Goal: Information Seeking & Learning: Learn about a topic

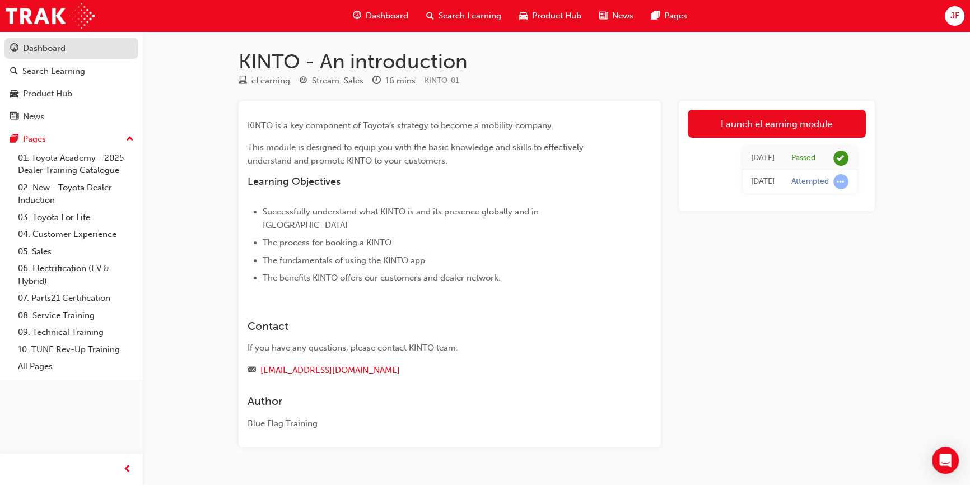
click at [62, 49] on div "Dashboard" at bounding box center [44, 48] width 43 height 13
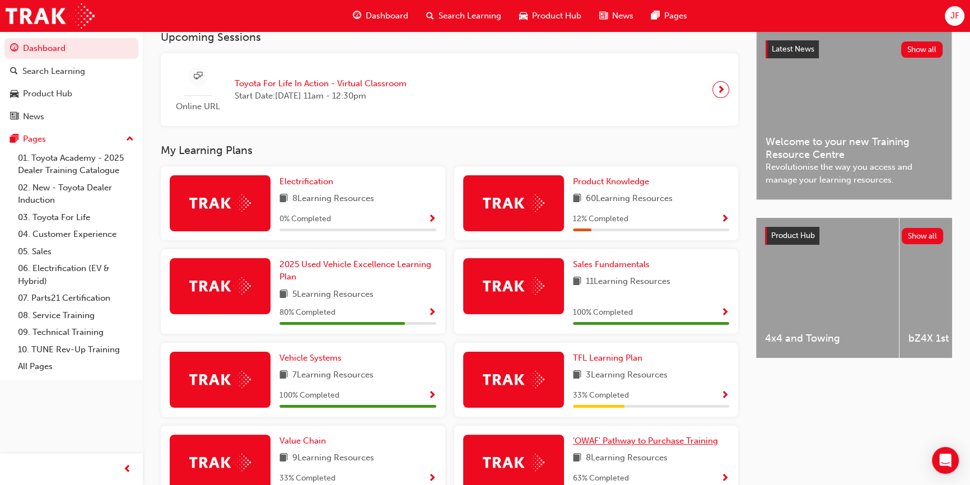
scroll to position [297, 0]
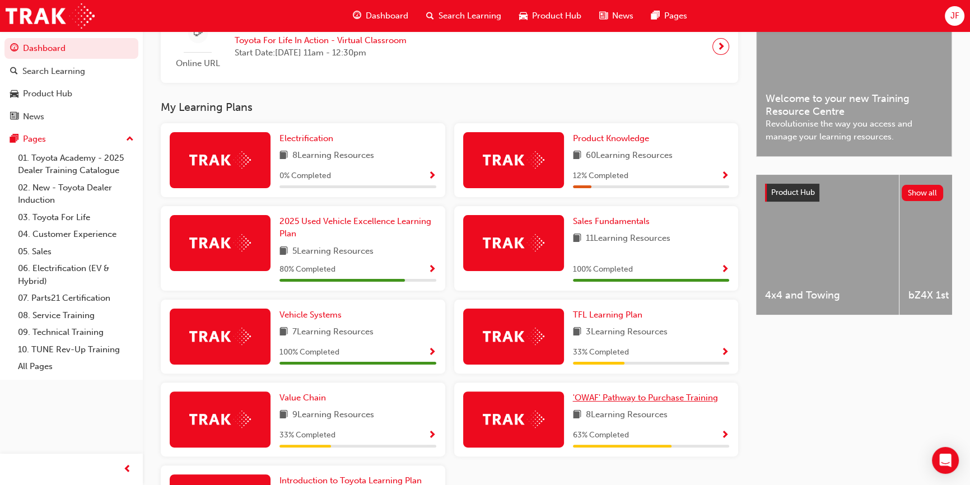
click at [620, 400] on span "'OWAF' Pathway to Purchase Training" at bounding box center [645, 397] width 145 height 10
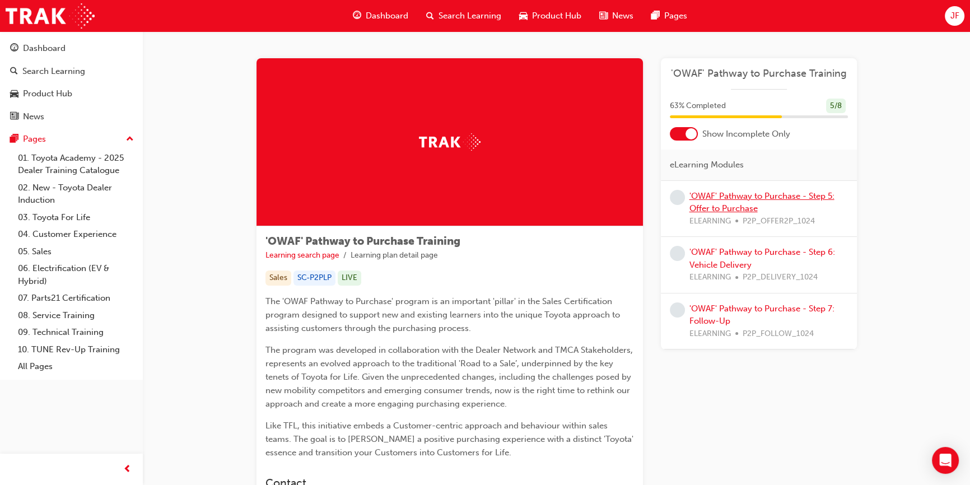
click at [731, 200] on link "'OWAF' Pathway to Purchase - Step 5: Offer to Purchase" at bounding box center [761, 202] width 145 height 23
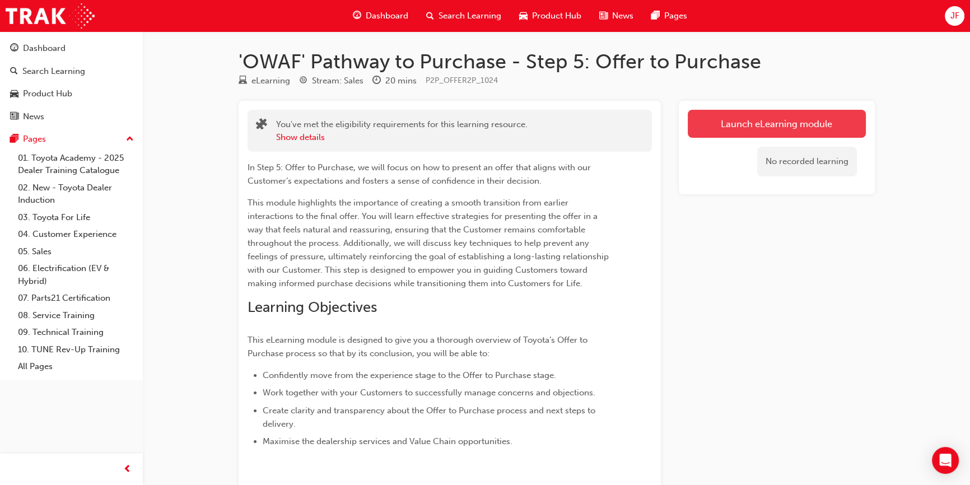
click at [726, 119] on link "Launch eLearning module" at bounding box center [776, 124] width 178 height 28
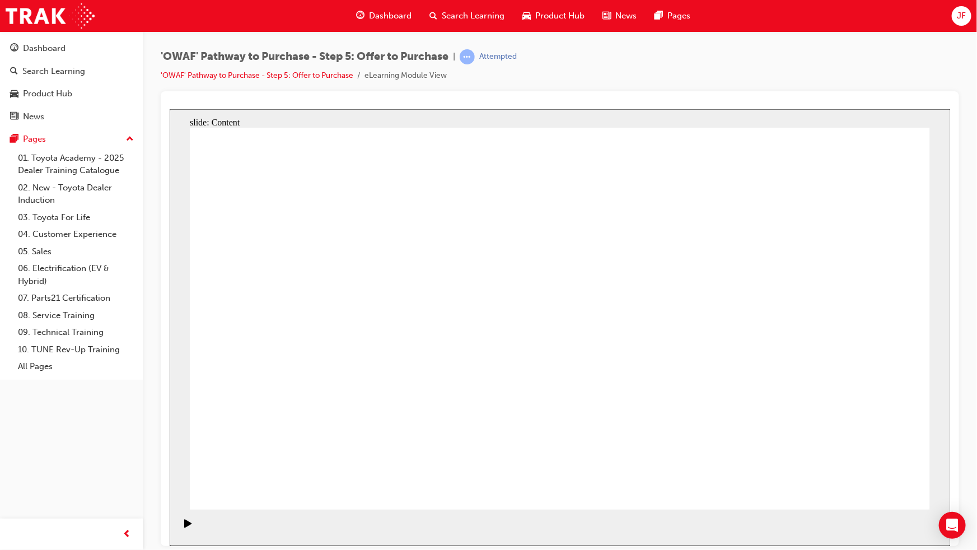
drag, startPoint x: 778, startPoint y: 357, endPoint x: 779, endPoint y: 363, distance: 6.7
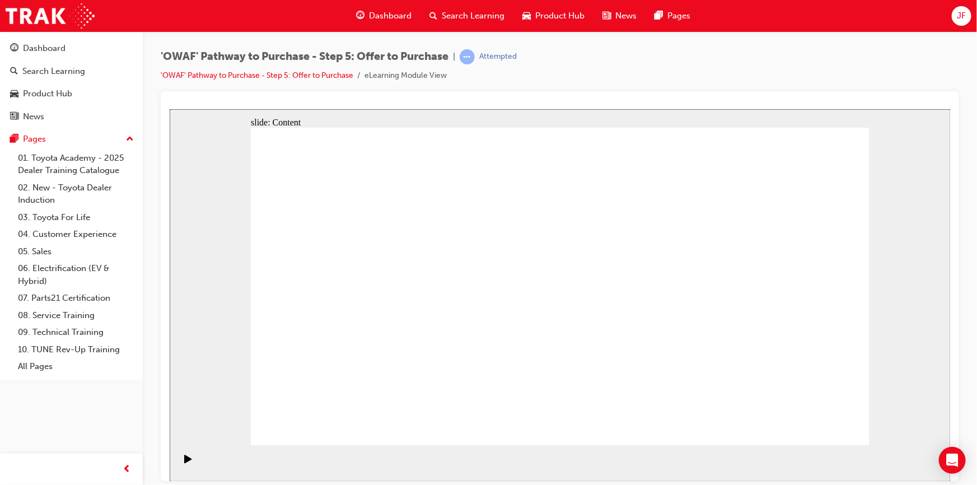
drag, startPoint x: 491, startPoint y: 289, endPoint x: 520, endPoint y: 288, distance: 28.6
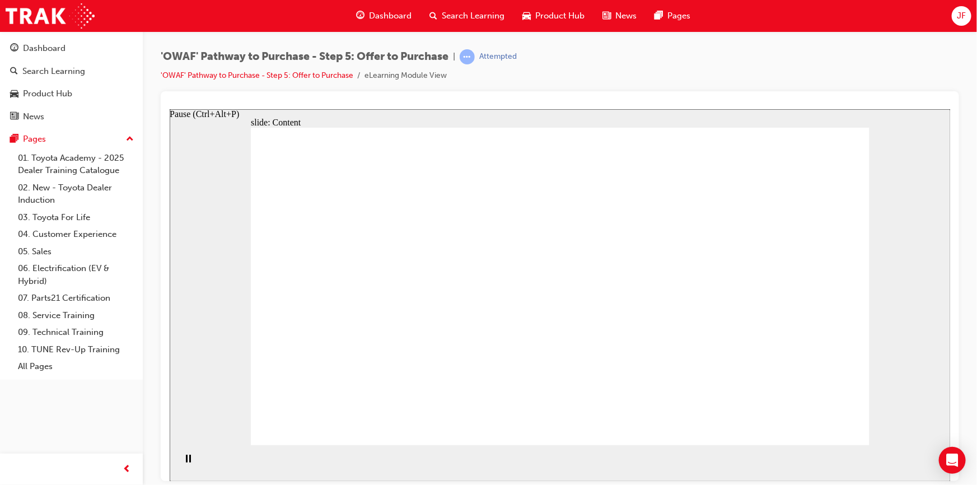
click at [190, 464] on div "Pause (Ctrl+Alt+P)" at bounding box center [187, 463] width 19 height 19
click at [184, 461] on icon "Play (Ctrl+Alt+P)" at bounding box center [187, 458] width 7 height 8
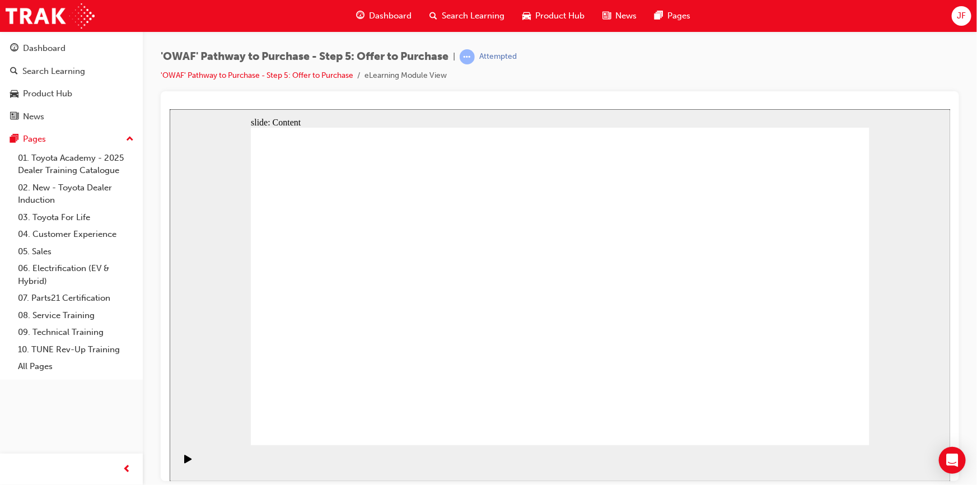
drag, startPoint x: 679, startPoint y: 271, endPoint x: 690, endPoint y: 250, distance: 23.3
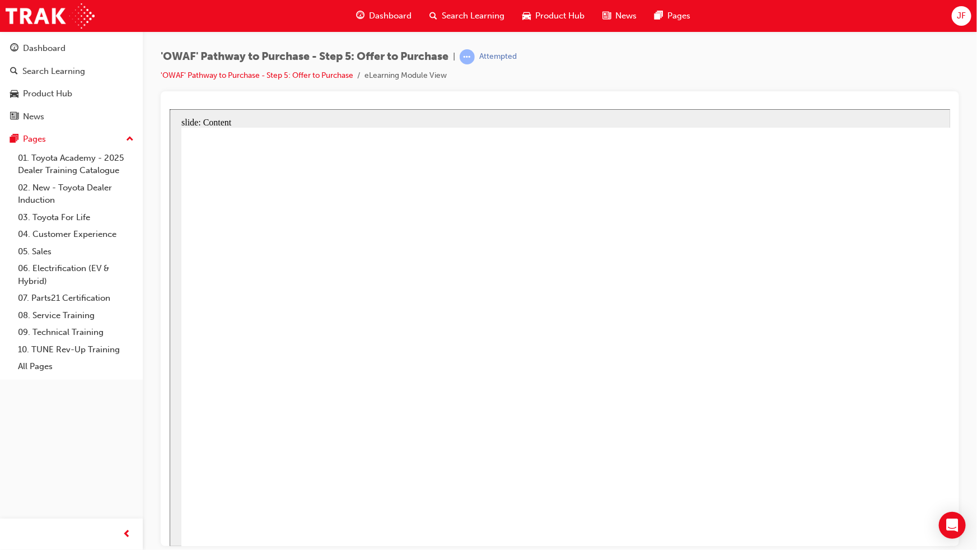
drag, startPoint x: 760, startPoint y: 401, endPoint x: 768, endPoint y: 417, distance: 18.0
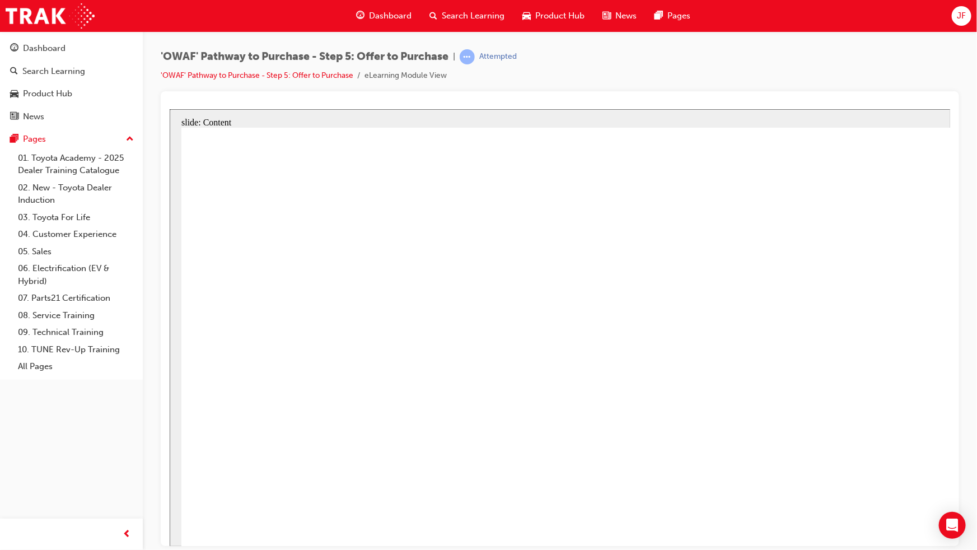
drag, startPoint x: 1000, startPoint y: 300, endPoint x: 984, endPoint y: 300, distance: 15.7
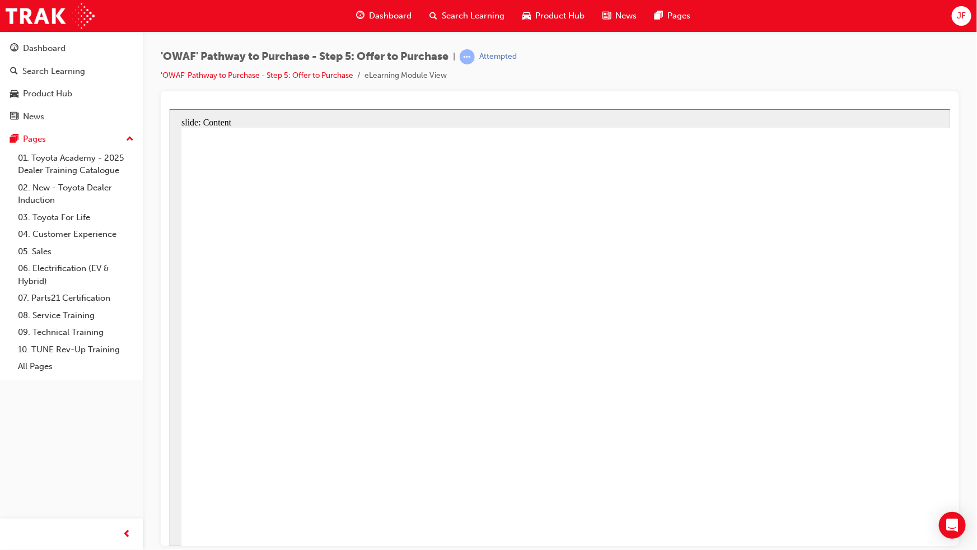
drag, startPoint x: 914, startPoint y: 256, endPoint x: 944, endPoint y: 320, distance: 70.6
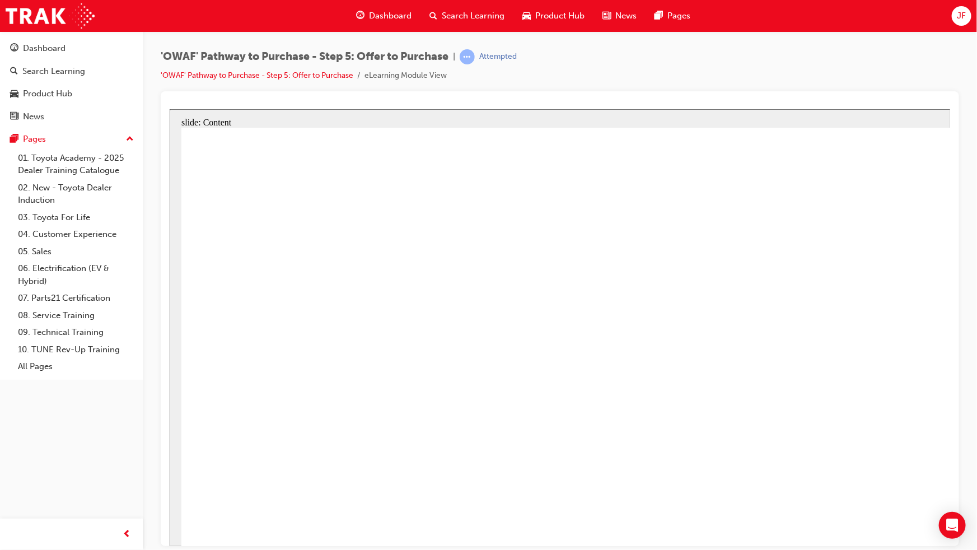
drag, startPoint x: 457, startPoint y: 290, endPoint x: 546, endPoint y: 290, distance: 88.5
drag, startPoint x: 664, startPoint y: 282, endPoint x: 743, endPoint y: 282, distance: 78.9
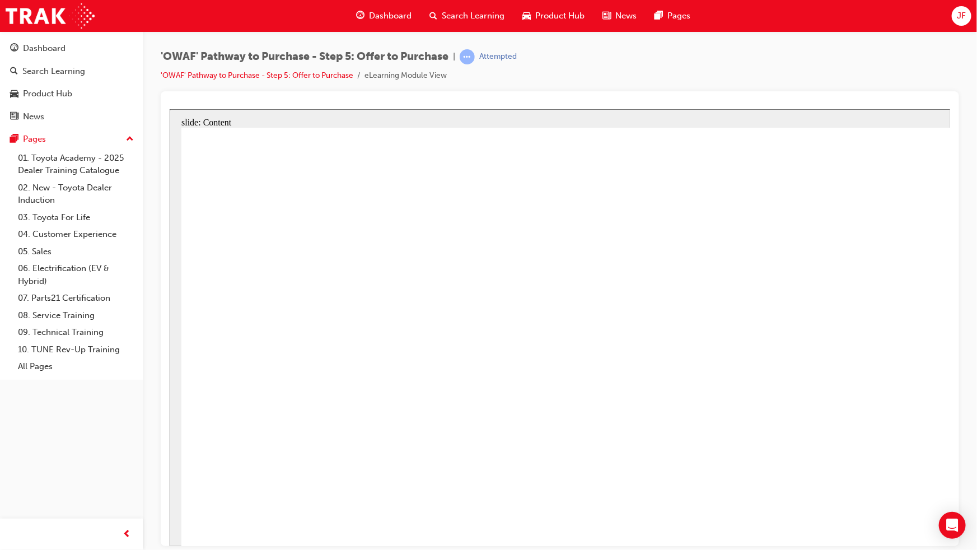
drag, startPoint x: 609, startPoint y: 426, endPoint x: 886, endPoint y: 415, distance: 277.3
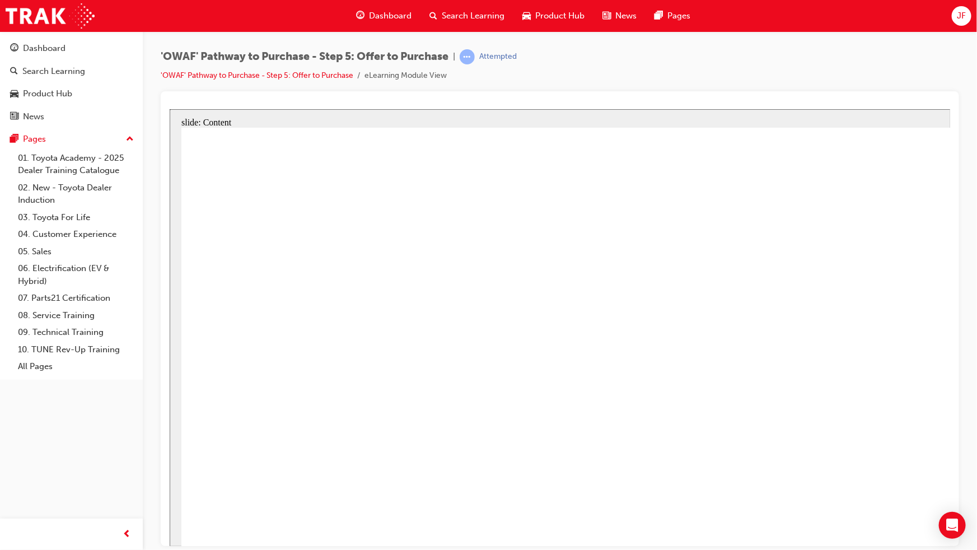
drag, startPoint x: 610, startPoint y: 391, endPoint x: 759, endPoint y: 411, distance: 150.3
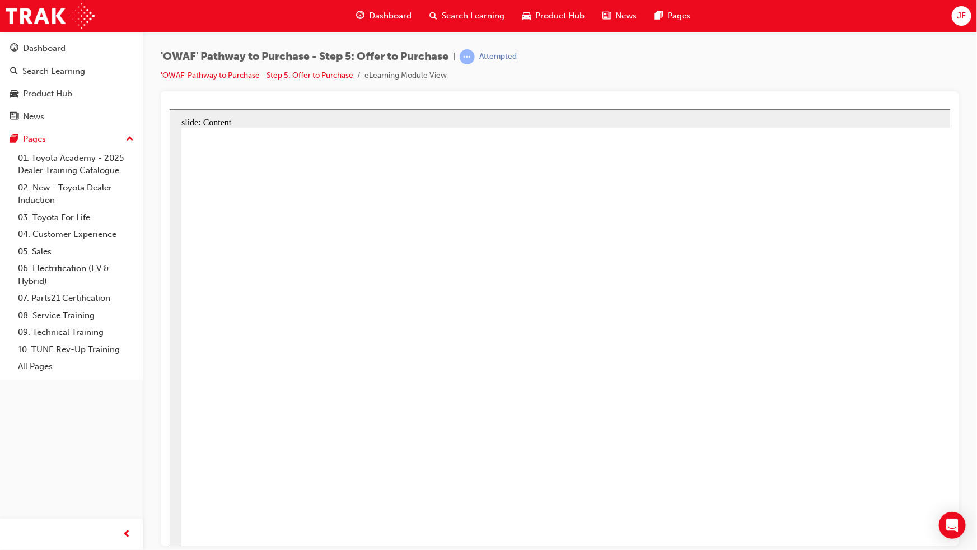
drag, startPoint x: 764, startPoint y: 368, endPoint x: 784, endPoint y: 369, distance: 20.2
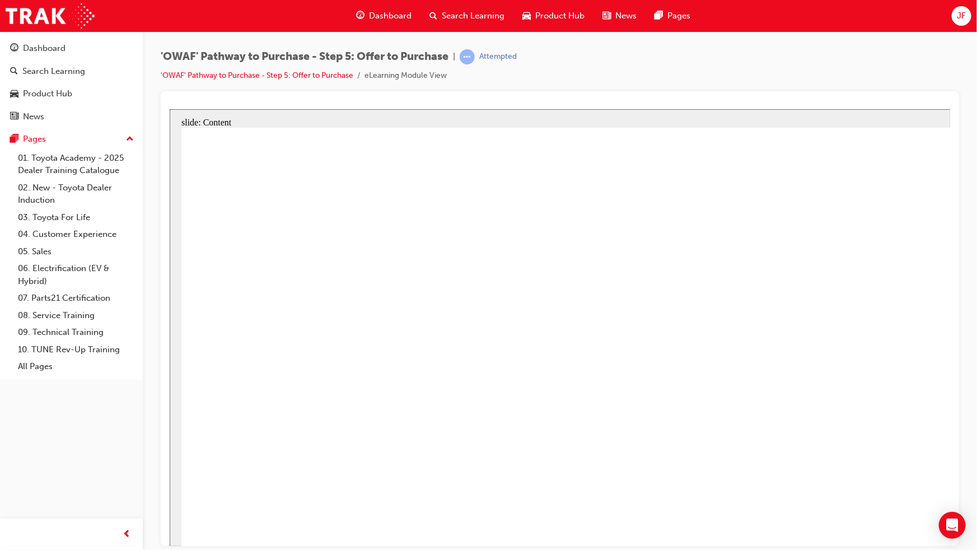
drag, startPoint x: 713, startPoint y: 244, endPoint x: 771, endPoint y: 230, distance: 59.9
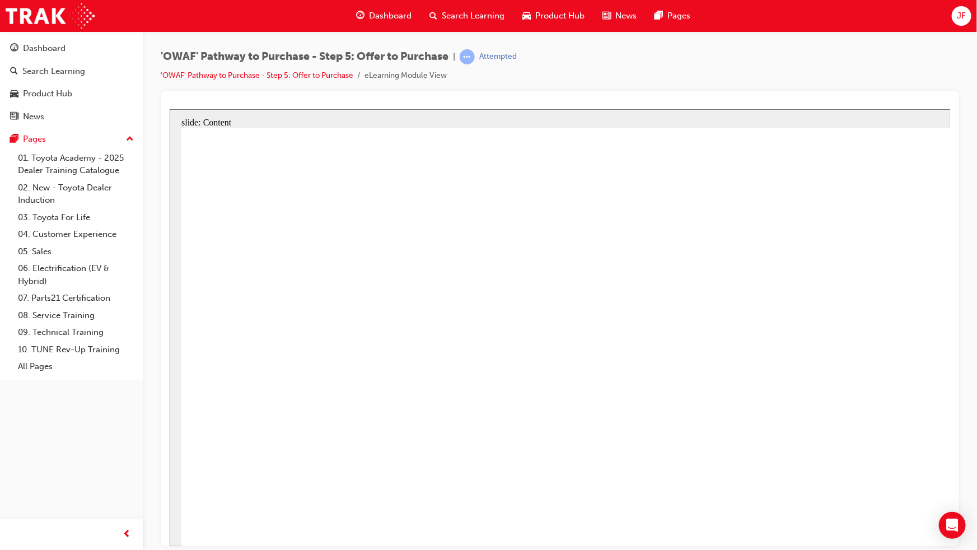
drag, startPoint x: 682, startPoint y: 215, endPoint x: 706, endPoint y: 213, distance: 24.7
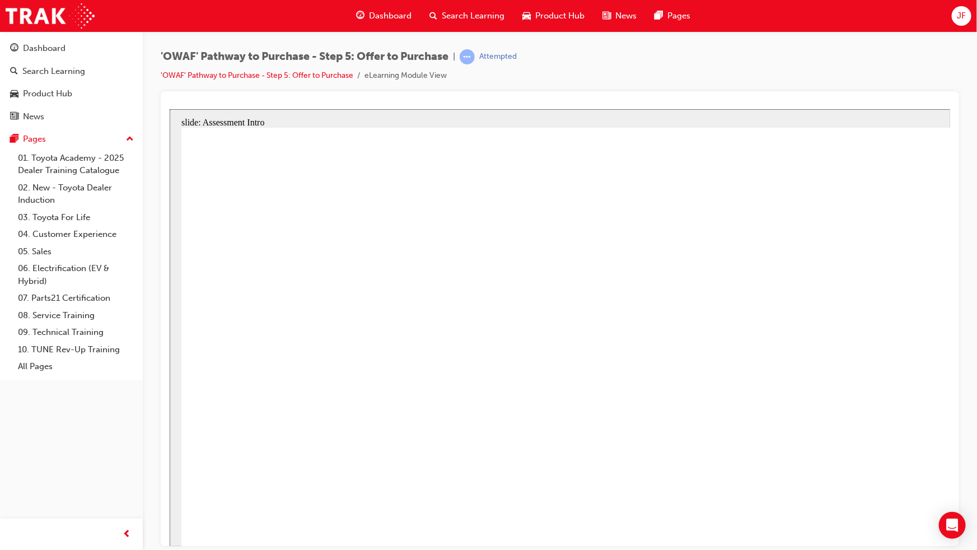
radio input "false"
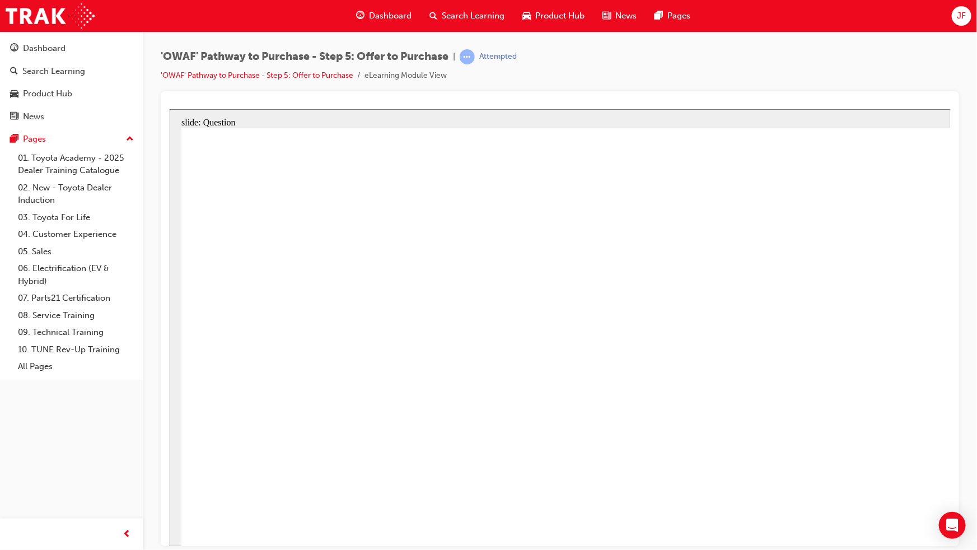
radio input "true"
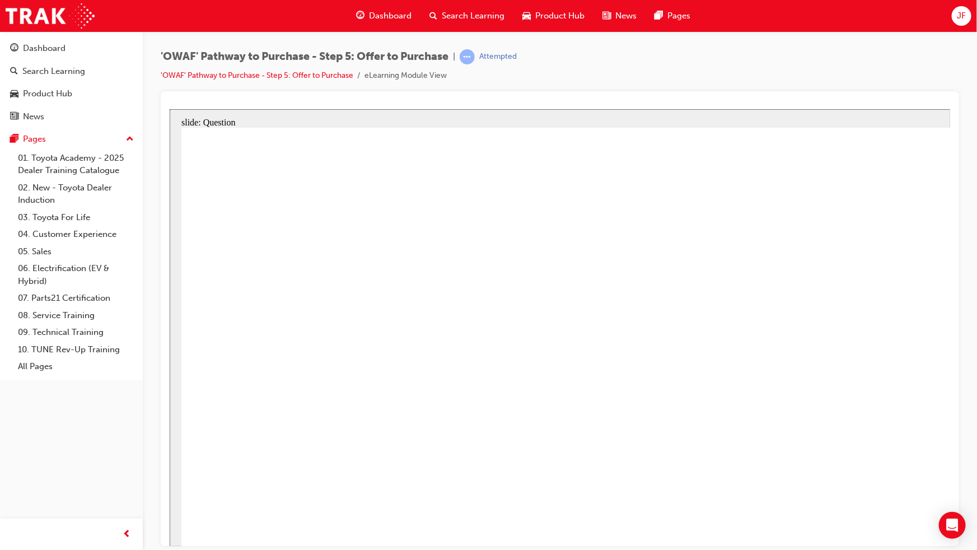
drag, startPoint x: 1024, startPoint y: 348, endPoint x: 393, endPoint y: 471, distance: 642.8
drag, startPoint x: 368, startPoint y: 476, endPoint x: 545, endPoint y: 464, distance: 177.3
drag, startPoint x: 464, startPoint y: 348, endPoint x: 394, endPoint y: 471, distance: 141.4
drag, startPoint x: 409, startPoint y: 478, endPoint x: 485, endPoint y: 349, distance: 150.4
drag, startPoint x: 592, startPoint y: 498, endPoint x: 419, endPoint y: 494, distance: 173.0
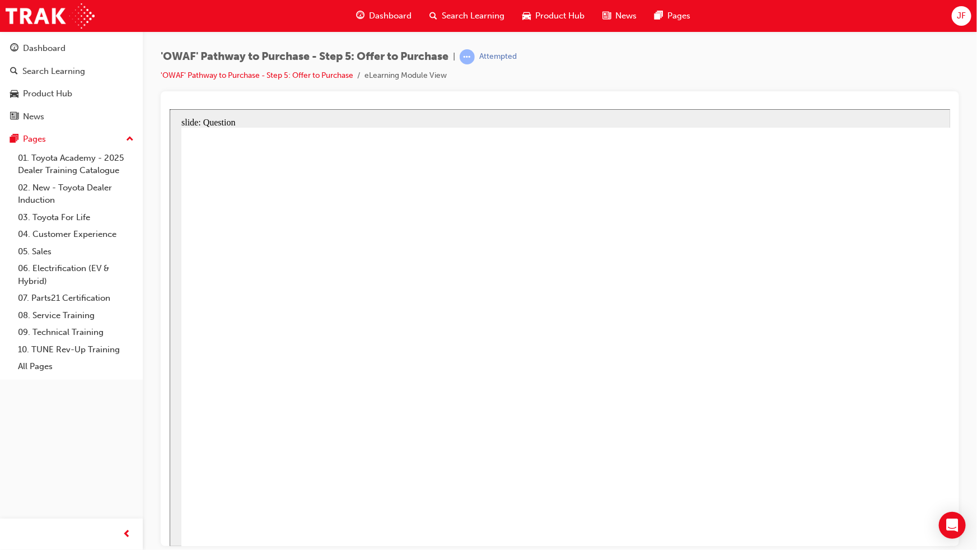
drag, startPoint x: 573, startPoint y: 340, endPoint x: 951, endPoint y: 448, distance: 393.0
drag, startPoint x: 880, startPoint y: 341, endPoint x: 583, endPoint y: 467, distance: 322.6
drag, startPoint x: 350, startPoint y: 373, endPoint x: 795, endPoint y: 503, distance: 463.2
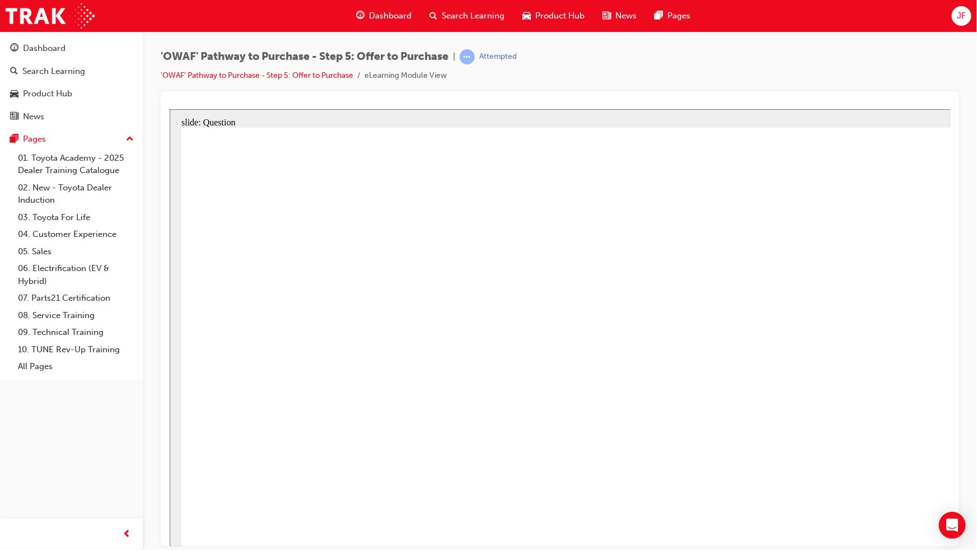
drag, startPoint x: 835, startPoint y: 351, endPoint x: 391, endPoint y: 362, distance: 444.1
drag, startPoint x: 876, startPoint y: 504, endPoint x: 748, endPoint y: 361, distance: 191.1
drag, startPoint x: 1041, startPoint y: 351, endPoint x: 628, endPoint y: 344, distance: 413.2
drag, startPoint x: 1046, startPoint y: 422, endPoint x: 404, endPoint y: 447, distance: 642.0
drag, startPoint x: 1054, startPoint y: 508, endPoint x: 841, endPoint y: 445, distance: 221.9
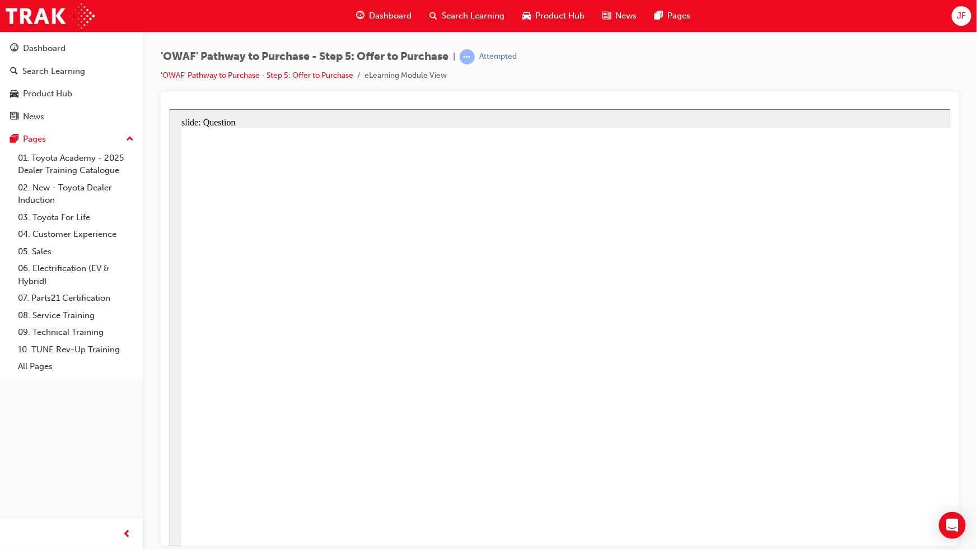
drag, startPoint x: 869, startPoint y: 432, endPoint x: 671, endPoint y: 459, distance: 199.5
checkbox input "true"
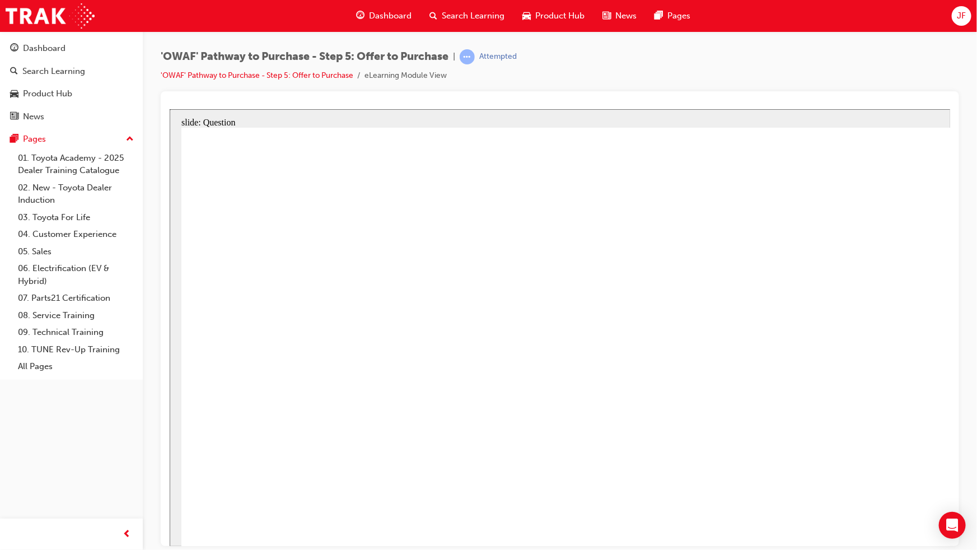
checkbox input "true"
checkbox input "false"
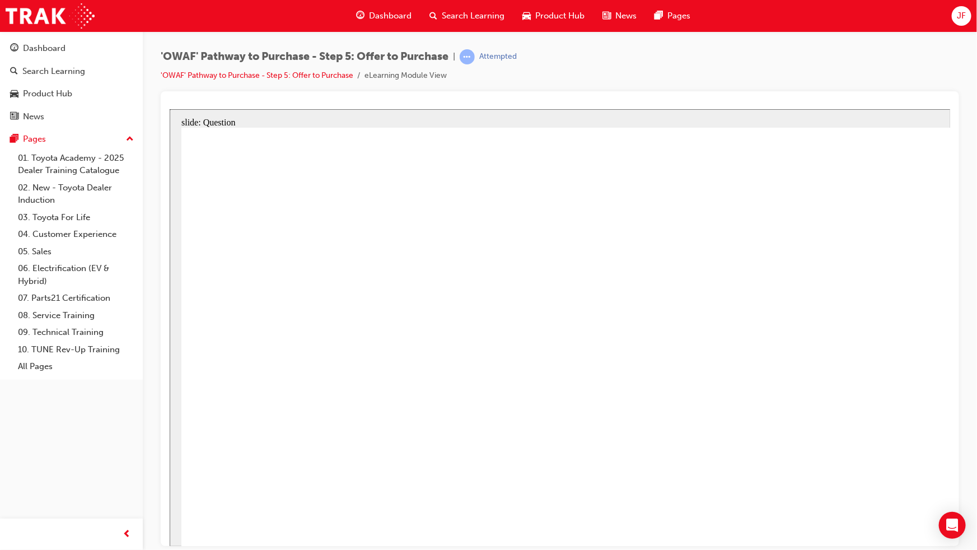
checkbox input "false"
checkbox input "true"
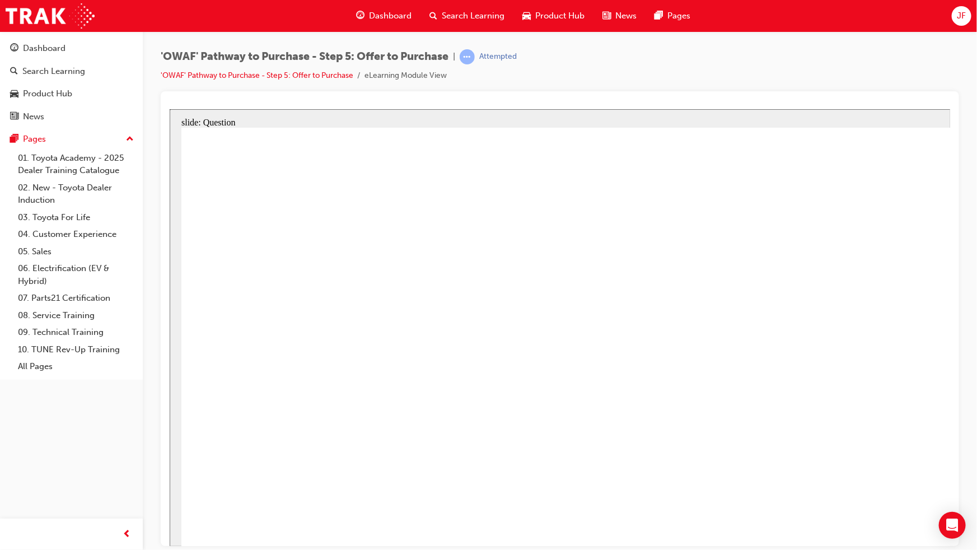
checkbox input "true"
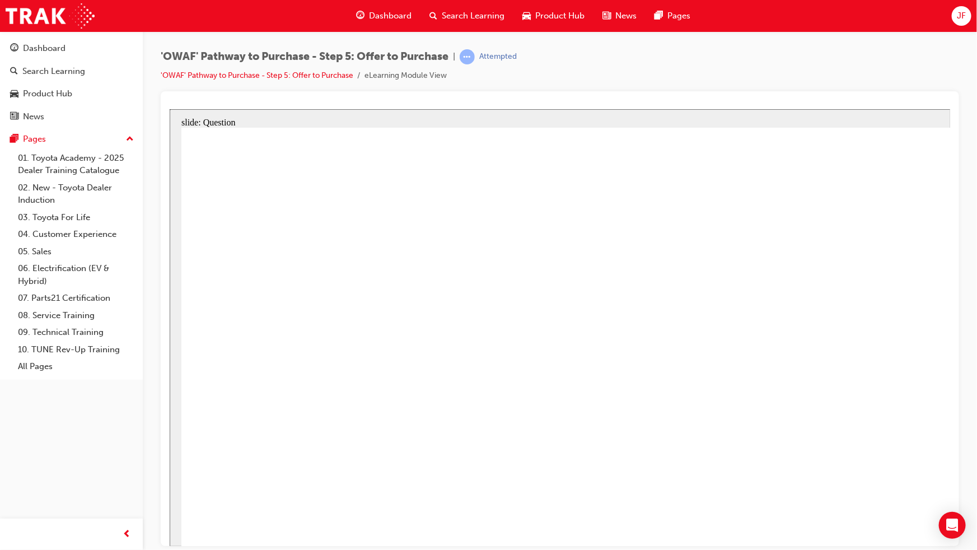
checkbox input "true"
drag, startPoint x: 672, startPoint y: 478, endPoint x: 672, endPoint y: 466, distance: 12.3
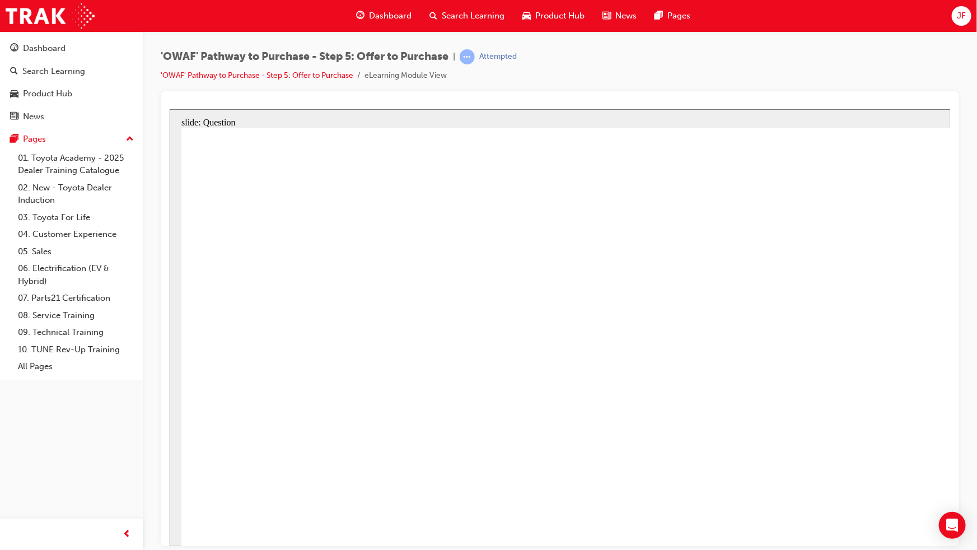
drag, startPoint x: 1028, startPoint y: 579, endPoint x: 1064, endPoint y: 584, distance: 36.8
radio input "true"
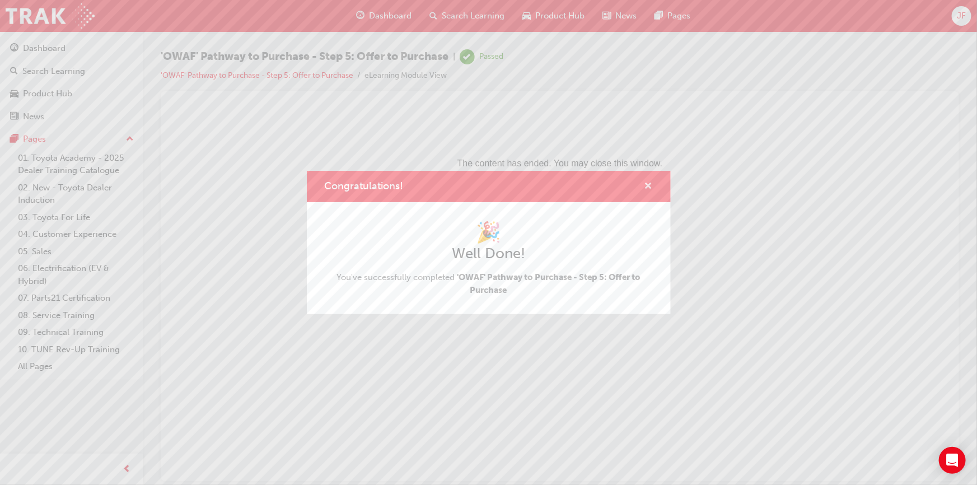
click at [645, 185] on span "cross-icon" at bounding box center [648, 187] width 8 height 10
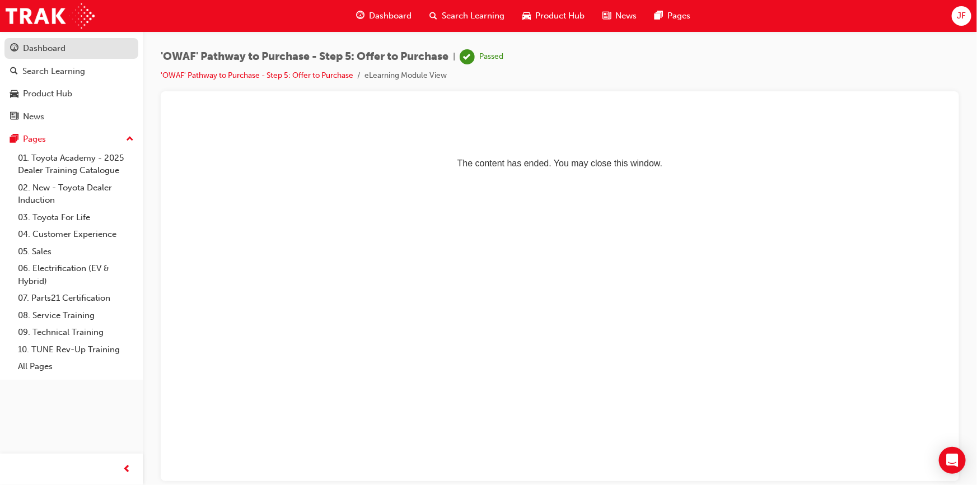
click at [49, 48] on div "Dashboard" at bounding box center [44, 48] width 43 height 13
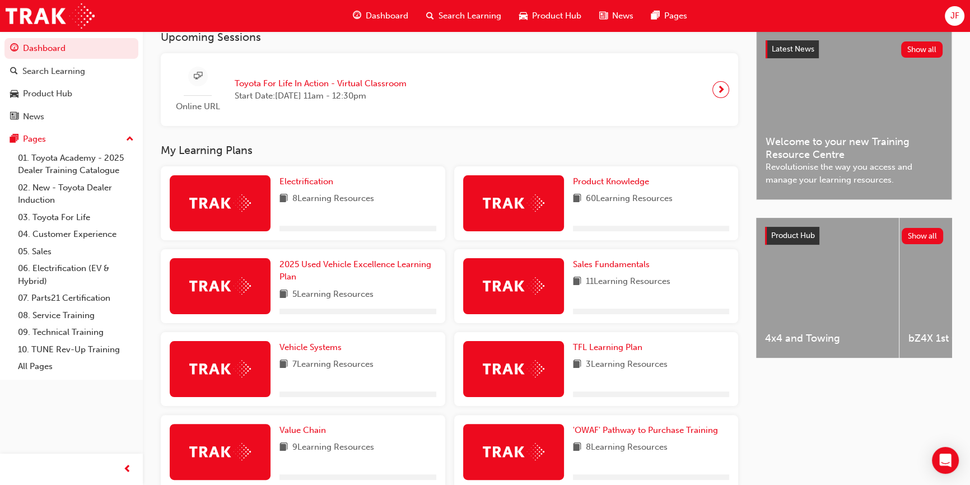
scroll to position [398, 0]
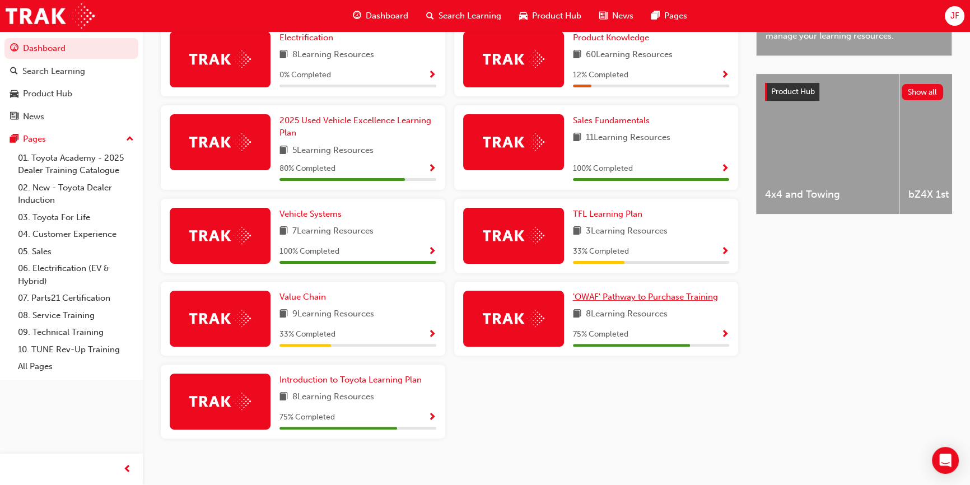
click at [638, 302] on span "'OWAF' Pathway to Purchase Training" at bounding box center [645, 297] width 145 height 10
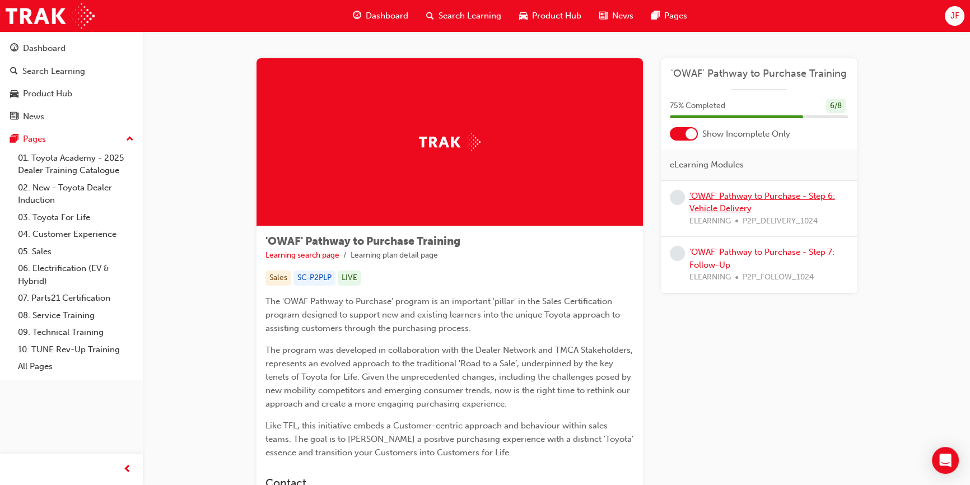
click at [724, 200] on link "'OWAF' Pathway to Purchase - Step 6: Vehicle Delivery" at bounding box center [762, 202] width 146 height 23
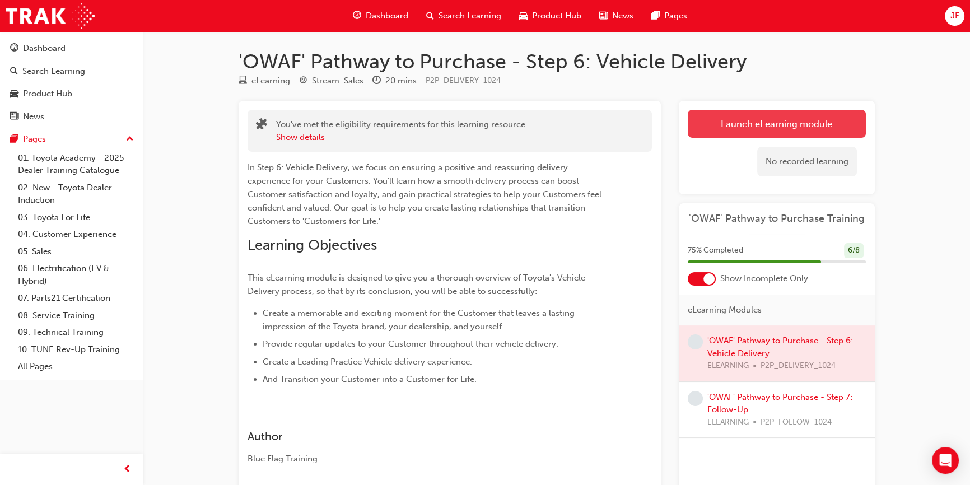
click at [740, 121] on link "Launch eLearning module" at bounding box center [776, 124] width 178 height 28
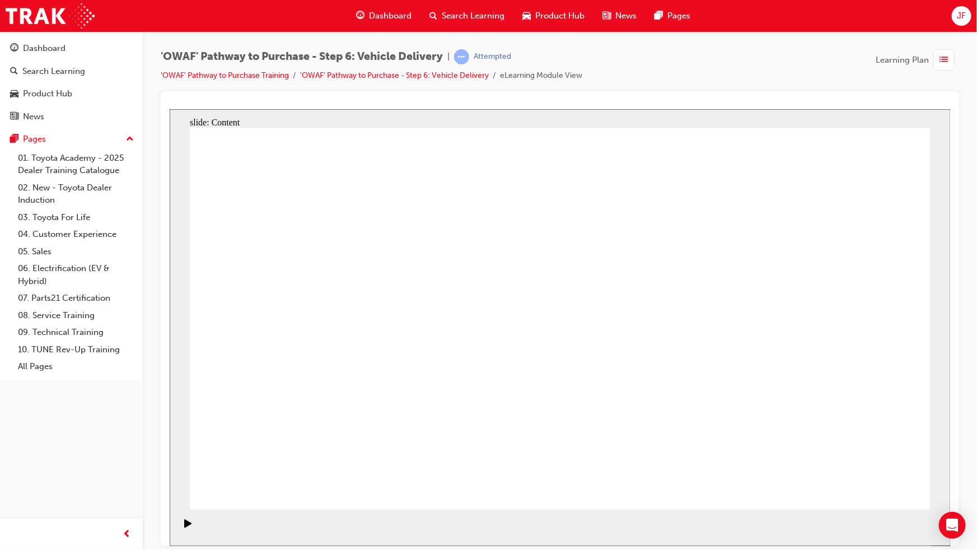
drag, startPoint x: 470, startPoint y: 199, endPoint x: 653, endPoint y: 265, distance: 194.4
drag, startPoint x: 686, startPoint y: 244, endPoint x: 724, endPoint y: 245, distance: 38.1
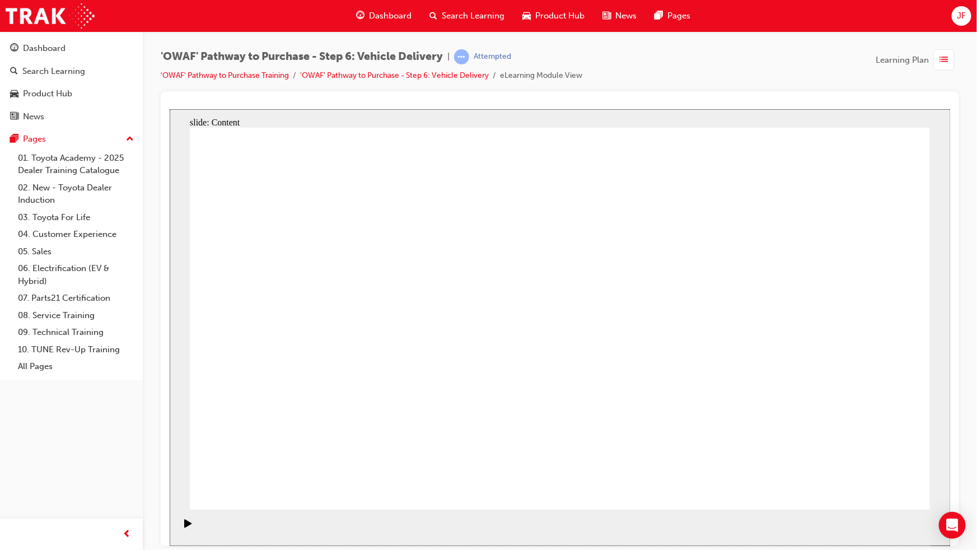
click at [976, 261] on div "'OWAF' Pathway to Purchase - Step 6: Vehicle Delivery | Attempted 'OWAF' Pathwa…" at bounding box center [560, 276] width 834 height 490
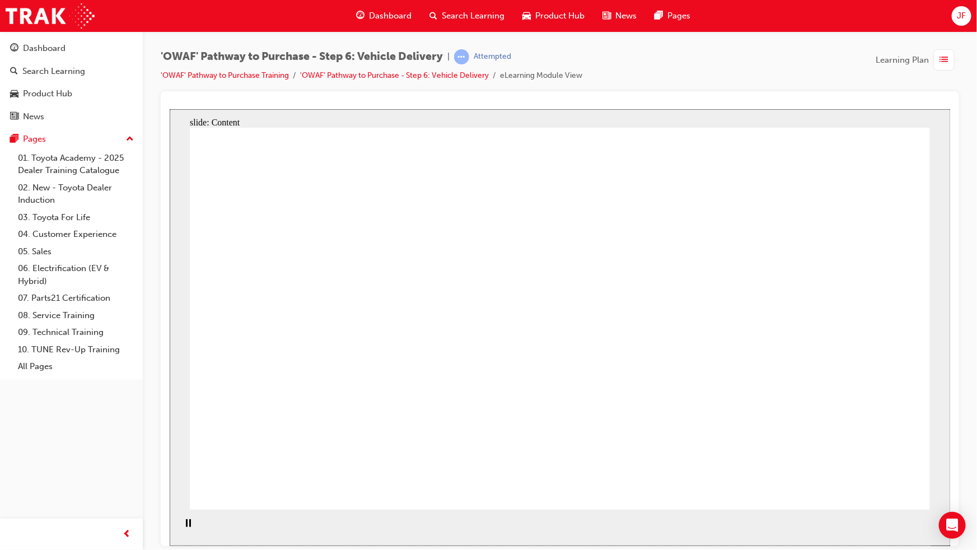
drag, startPoint x: 527, startPoint y: 324, endPoint x: 555, endPoint y: 357, distance: 44.1
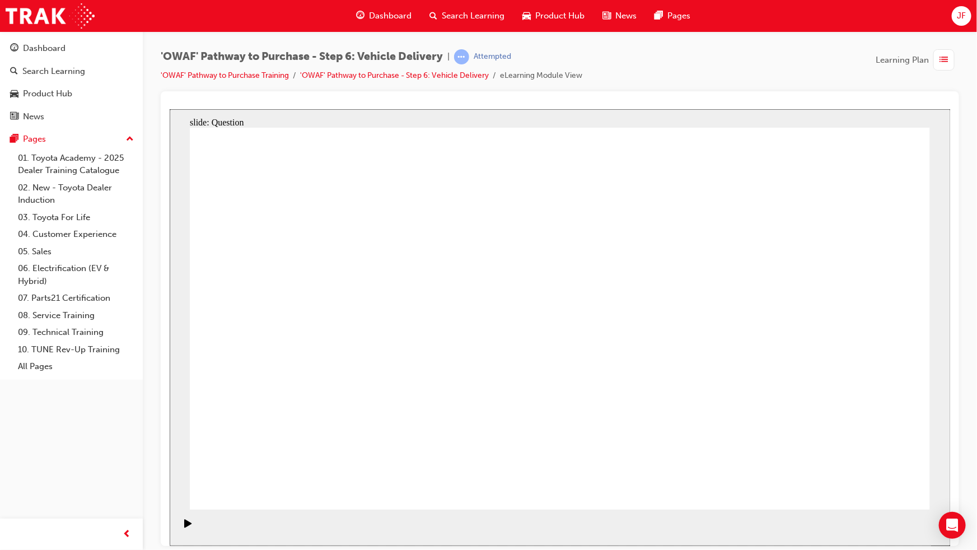
radio input "false"
radio input "true"
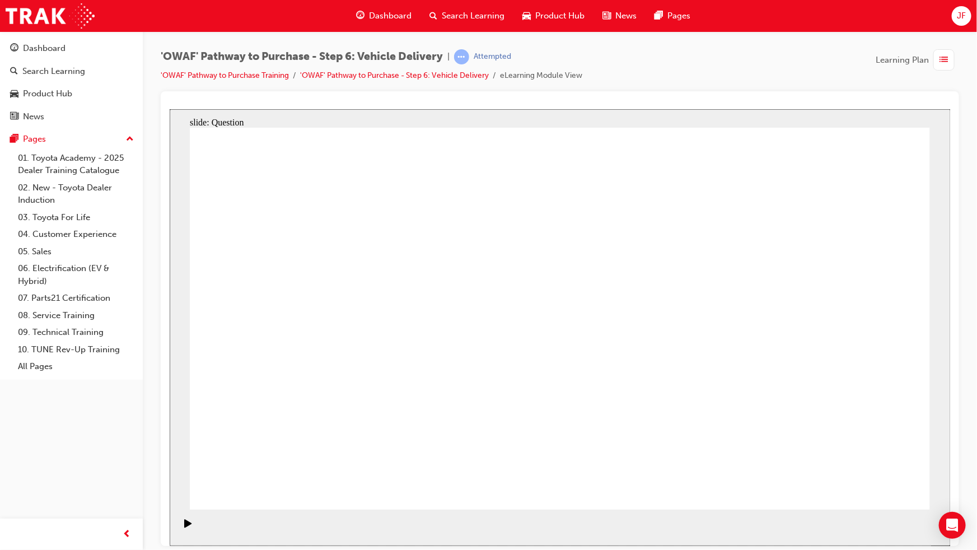
drag, startPoint x: 457, startPoint y: 411, endPoint x: 484, endPoint y: 291, distance: 123.4
drag, startPoint x: 582, startPoint y: 396, endPoint x: 686, endPoint y: 276, distance: 159.2
drag, startPoint x: 679, startPoint y: 410, endPoint x: 428, endPoint y: 350, distance: 258.4
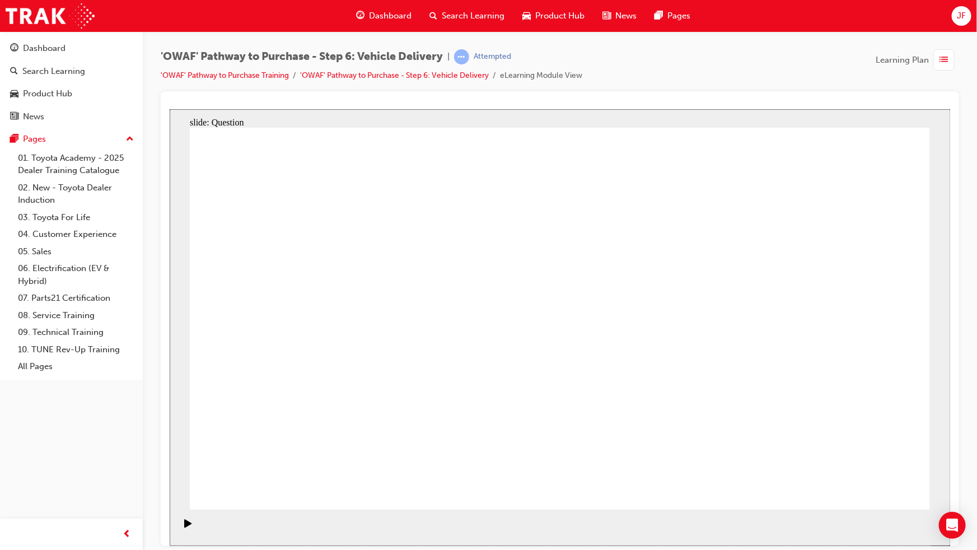
checkbox input "true"
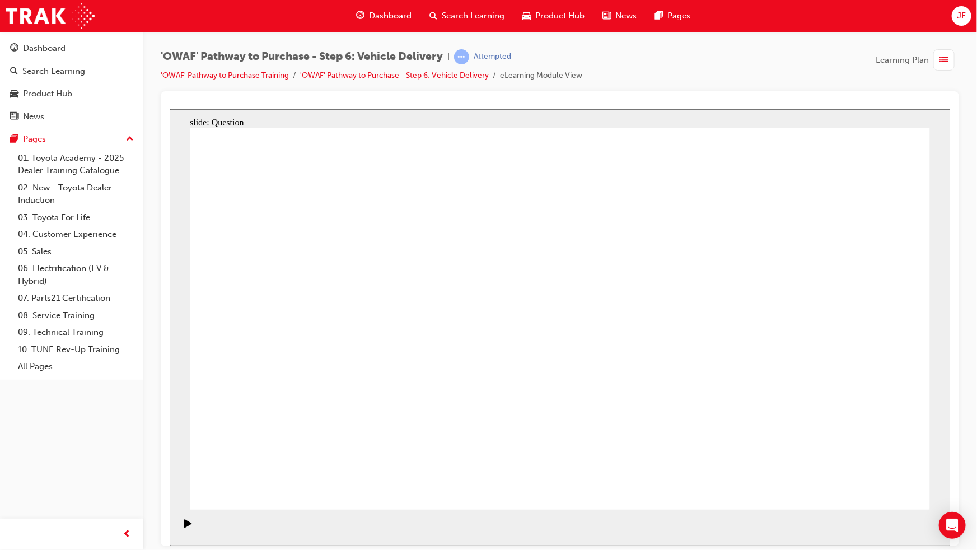
checkbox input "true"
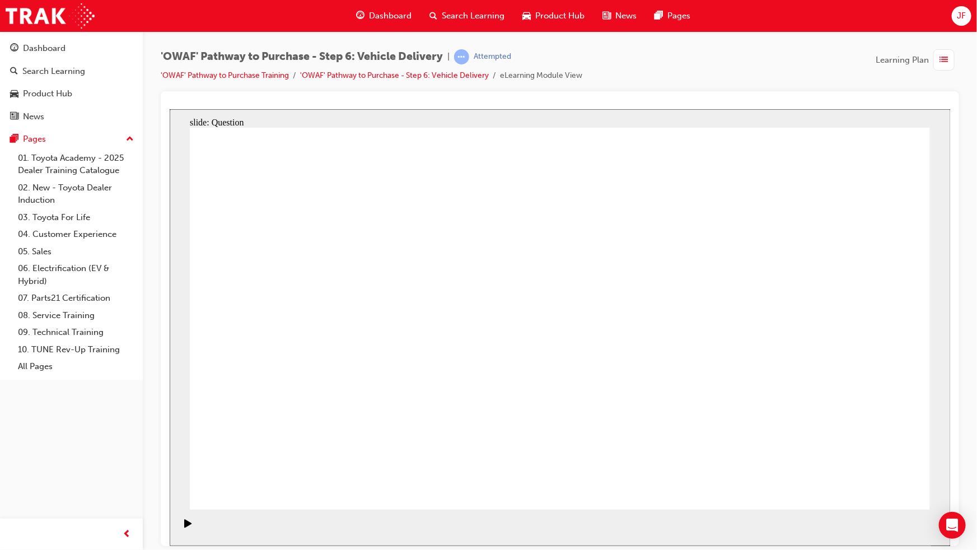
drag, startPoint x: 804, startPoint y: 359, endPoint x: 343, endPoint y: 359, distance: 461.9
drag, startPoint x: 806, startPoint y: 358, endPoint x: 380, endPoint y: 401, distance: 428.1
drag, startPoint x: 820, startPoint y: 349, endPoint x: 610, endPoint y: 378, distance: 212.6
drag, startPoint x: 775, startPoint y: 363, endPoint x: 466, endPoint y: 381, distance: 309.5
drag, startPoint x: 804, startPoint y: 343, endPoint x: 348, endPoint y: 389, distance: 459.1
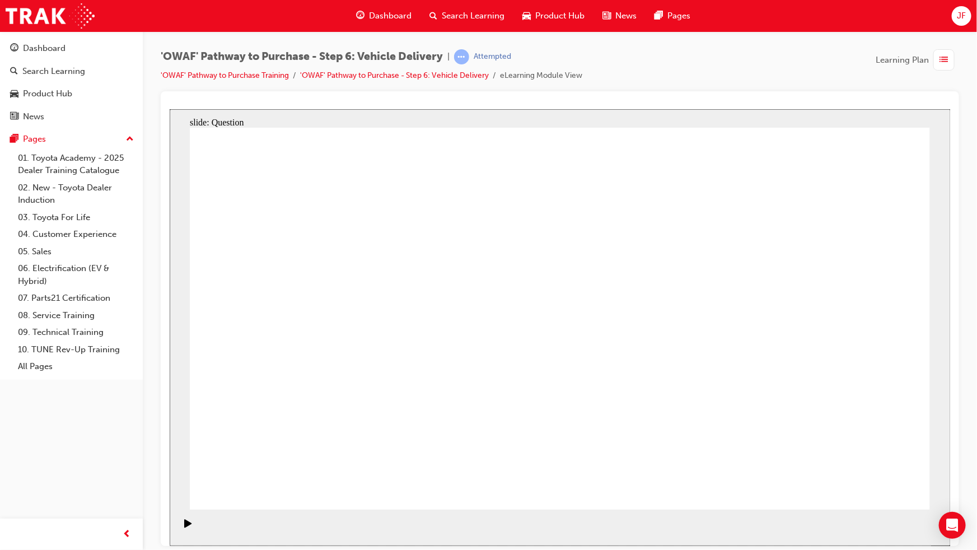
drag, startPoint x: 835, startPoint y: 324, endPoint x: 631, endPoint y: 345, distance: 204.8
drag, startPoint x: 832, startPoint y: 336, endPoint x: 352, endPoint y: 354, distance: 480.6
drag, startPoint x: 801, startPoint y: 344, endPoint x: 344, endPoint y: 364, distance: 457.8
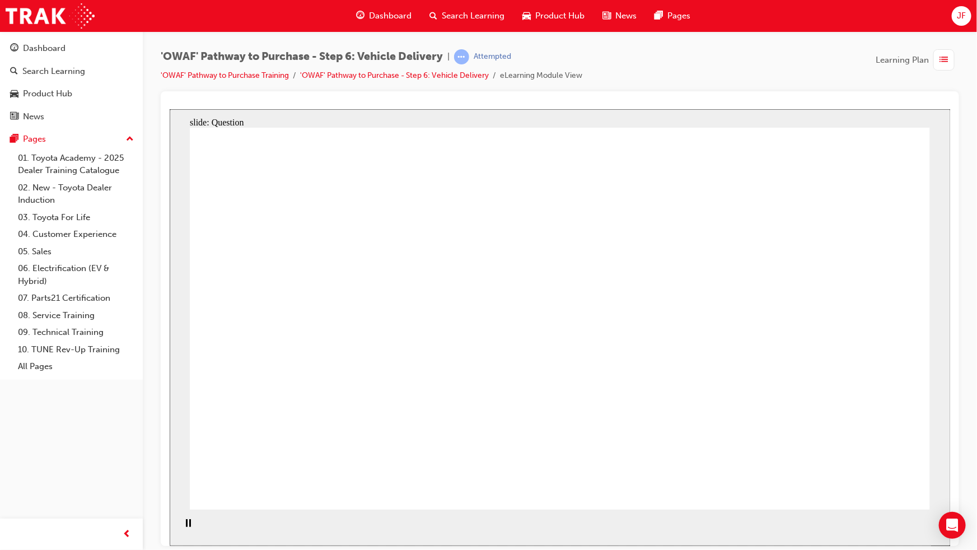
radio input "false"
radio input "true"
drag, startPoint x: 690, startPoint y: 289, endPoint x: 690, endPoint y: 269, distance: 19.6
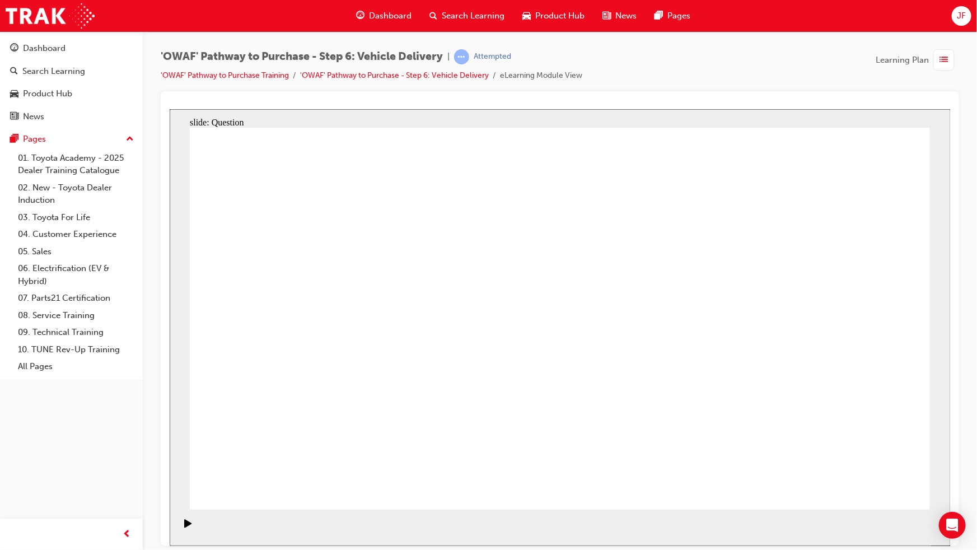
radio input "true"
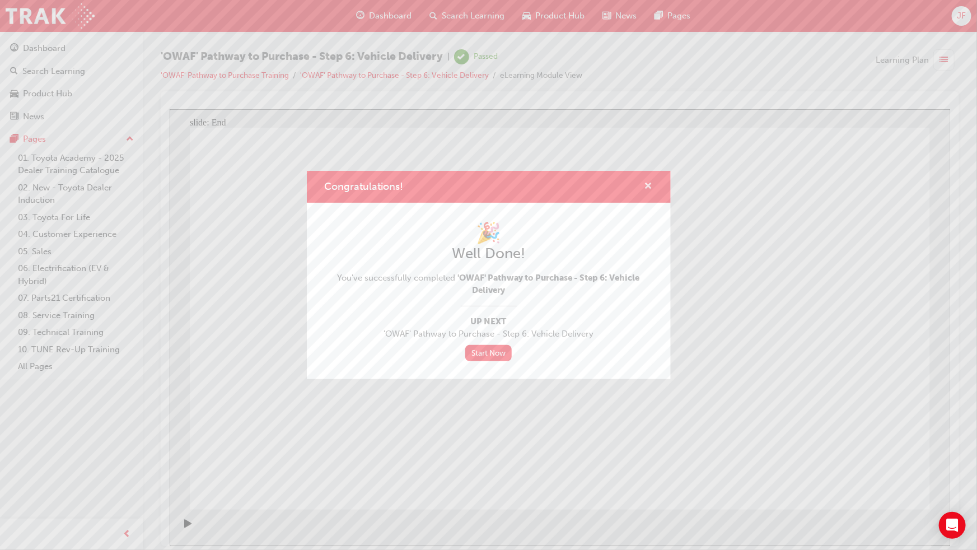
click at [648, 186] on span "cross-icon" at bounding box center [648, 187] width 8 height 10
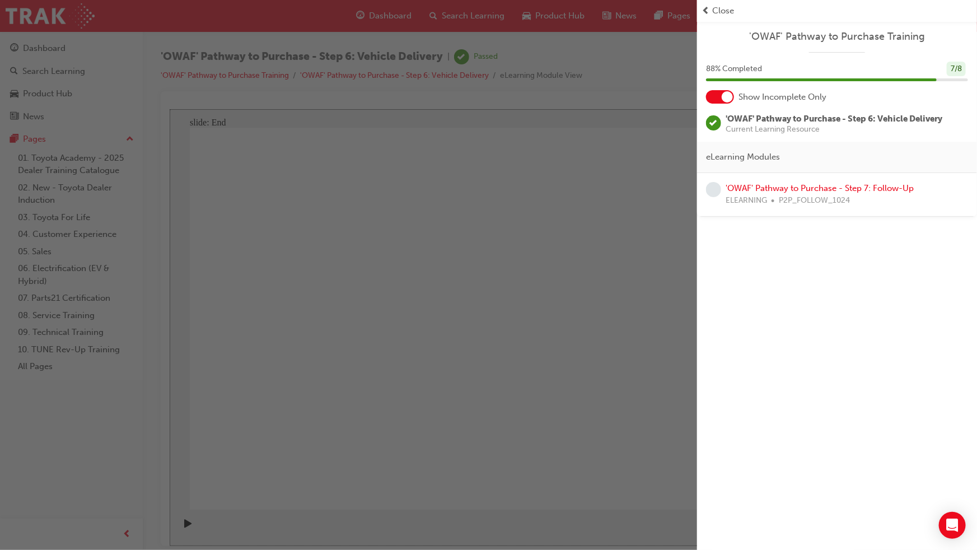
click at [498, 274] on div "button" at bounding box center [348, 275] width 697 height 550
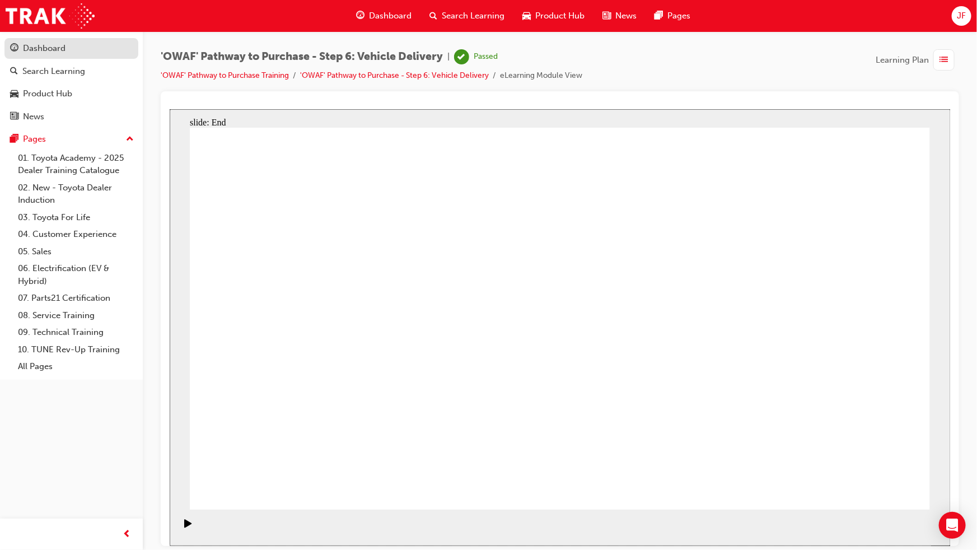
click at [50, 52] on div "Dashboard" at bounding box center [44, 48] width 43 height 13
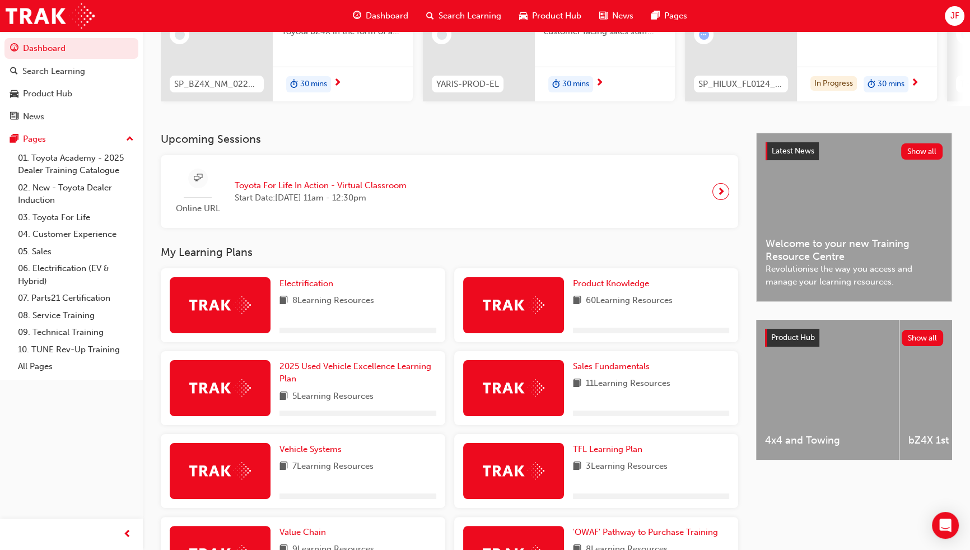
scroll to position [305, 0]
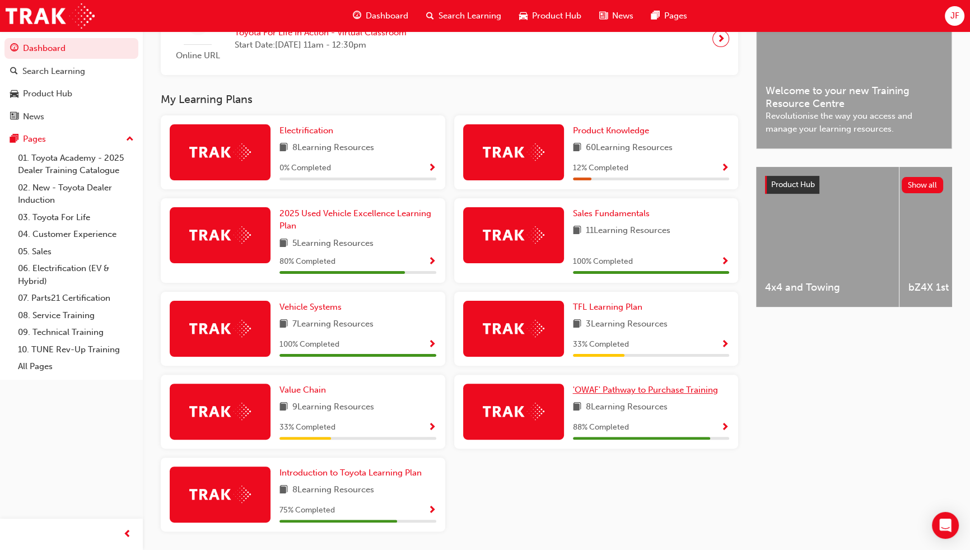
click at [633, 391] on span "'OWAF' Pathway to Purchase Training" at bounding box center [645, 390] width 145 height 10
